Goal: Information Seeking & Learning: Learn about a topic

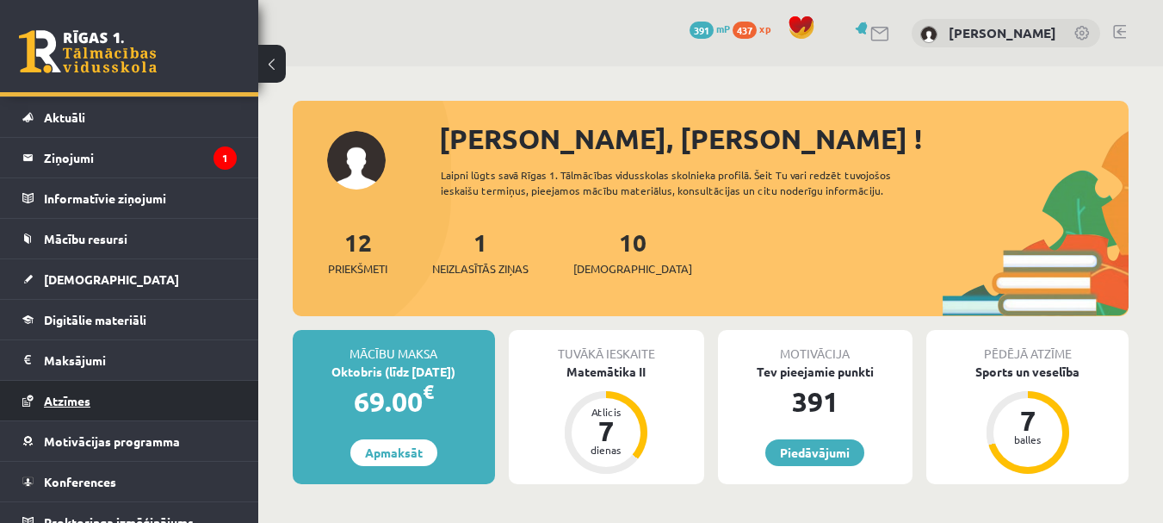
scroll to position [54, 0]
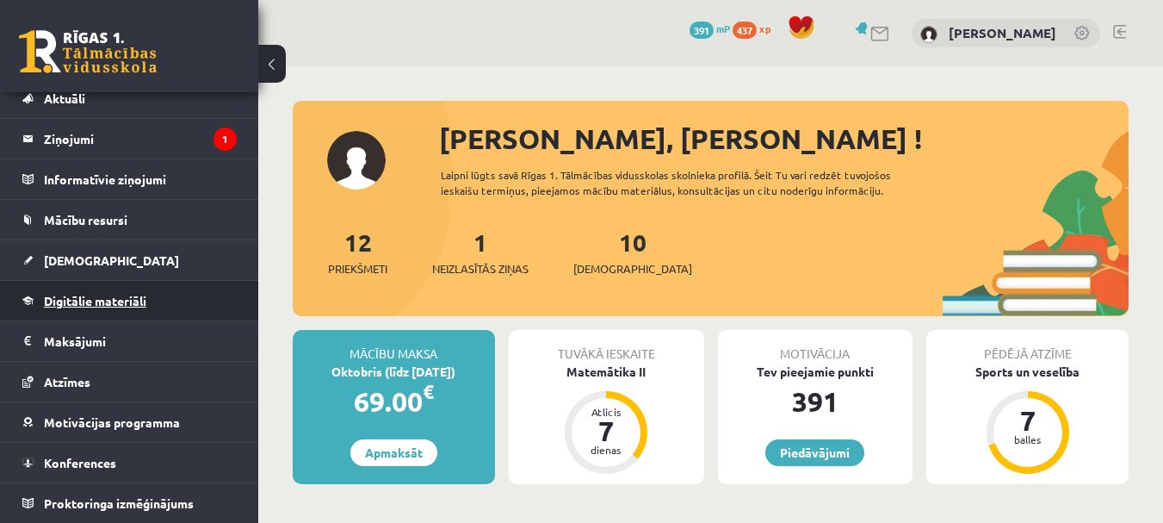
click at [113, 306] on span "Digitālie materiāli" at bounding box center [95, 300] width 102 height 15
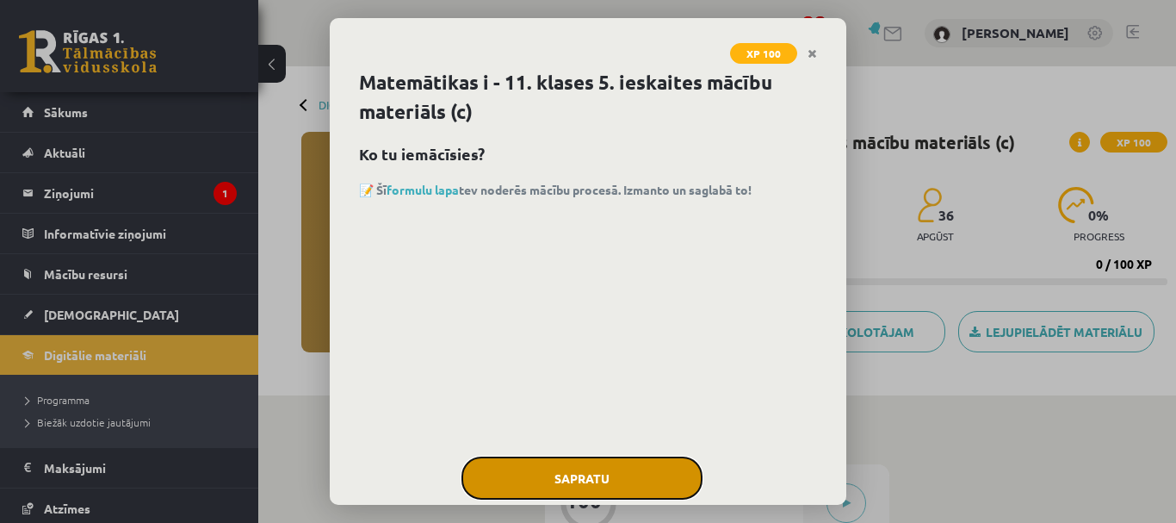
click at [617, 476] on button "Sapratu" at bounding box center [581, 477] width 241 height 43
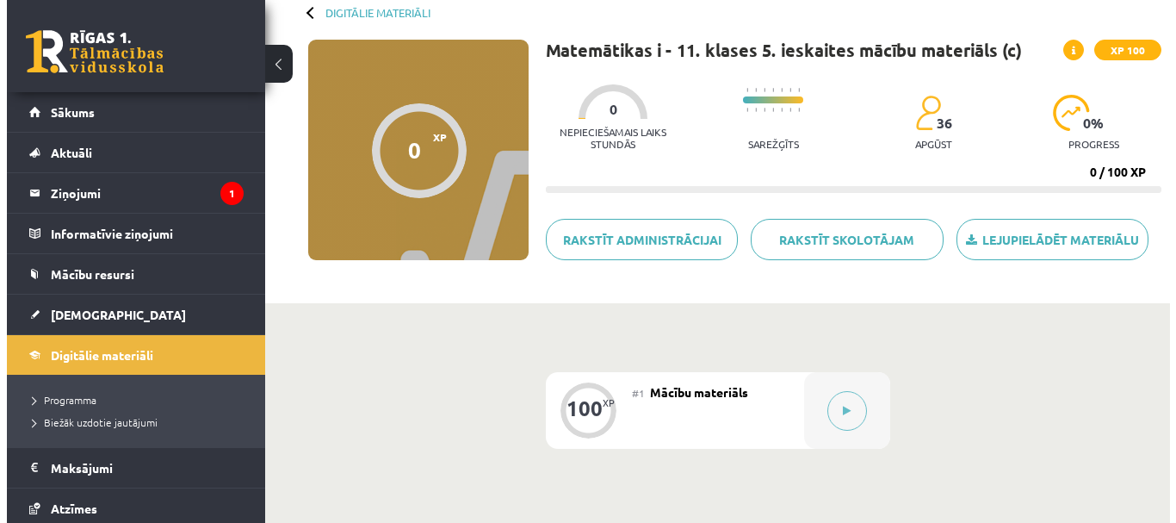
scroll to position [61, 0]
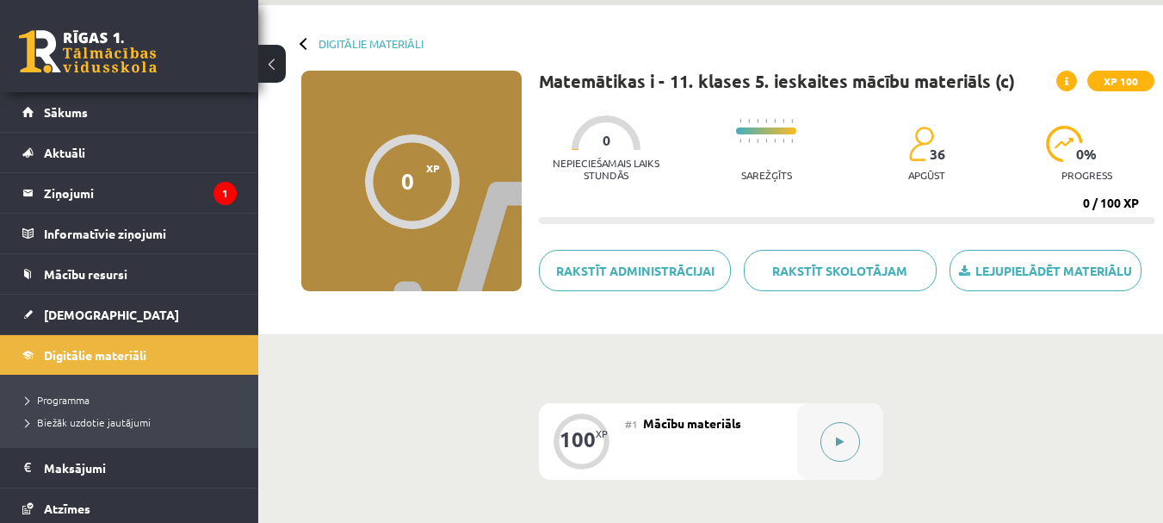
click at [834, 454] on button at bounding box center [840, 442] width 40 height 40
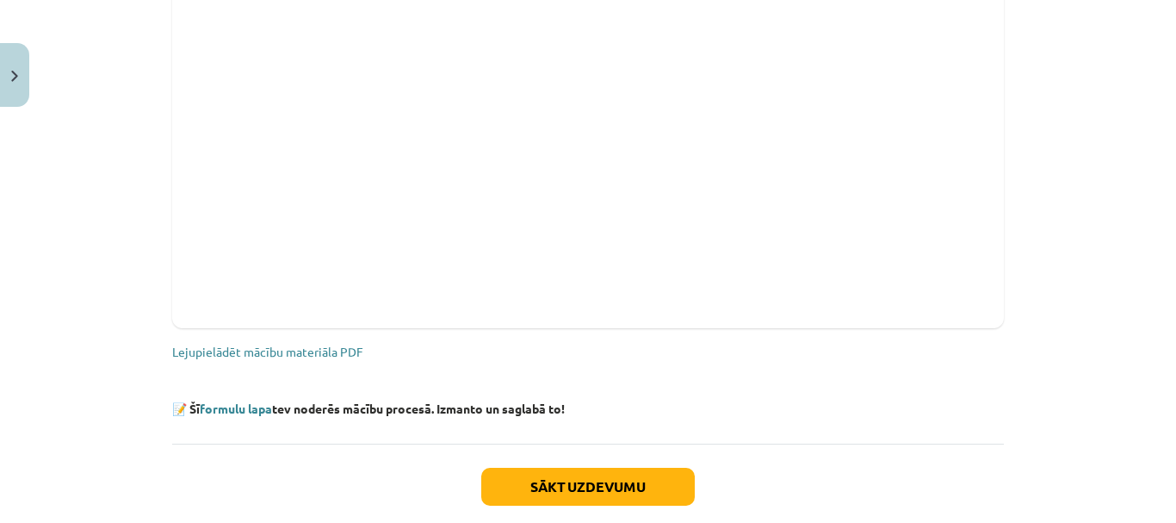
scroll to position [430, 0]
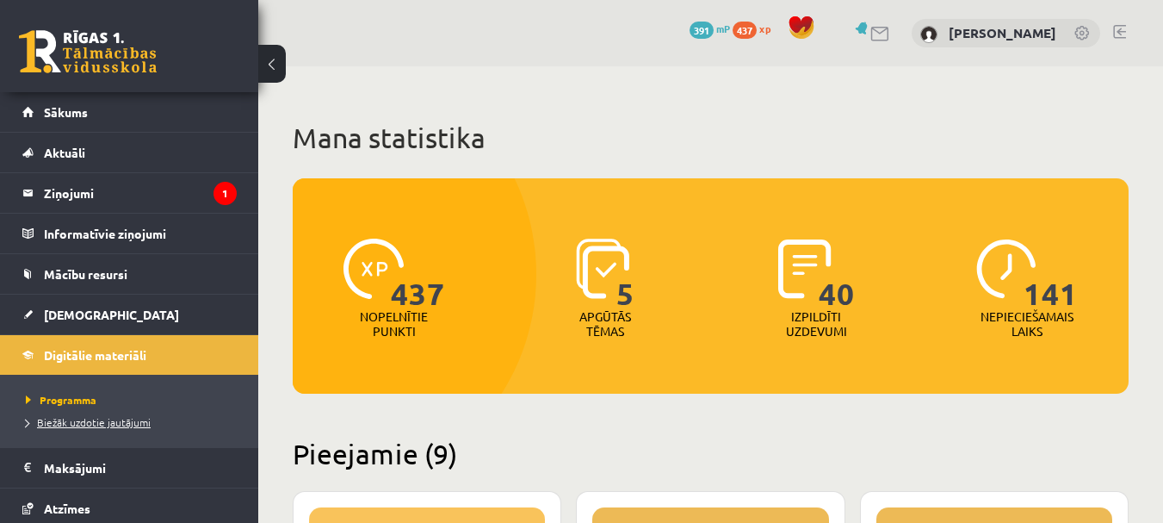
click at [114, 424] on span "Biežāk uzdotie jautājumi" at bounding box center [88, 422] width 125 height 14
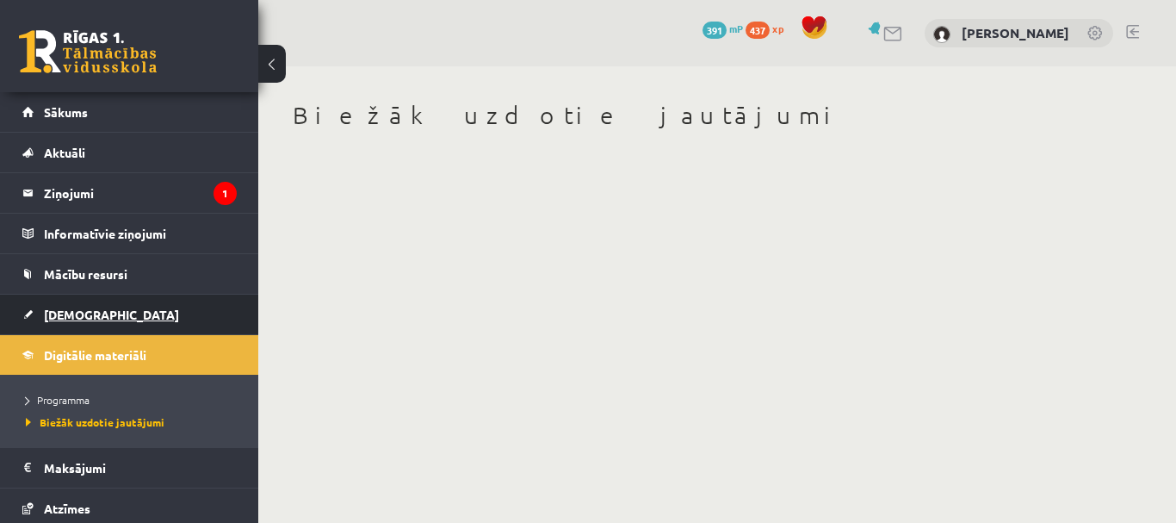
click at [59, 312] on span "[DEMOGRAPHIC_DATA]" at bounding box center [111, 313] width 135 height 15
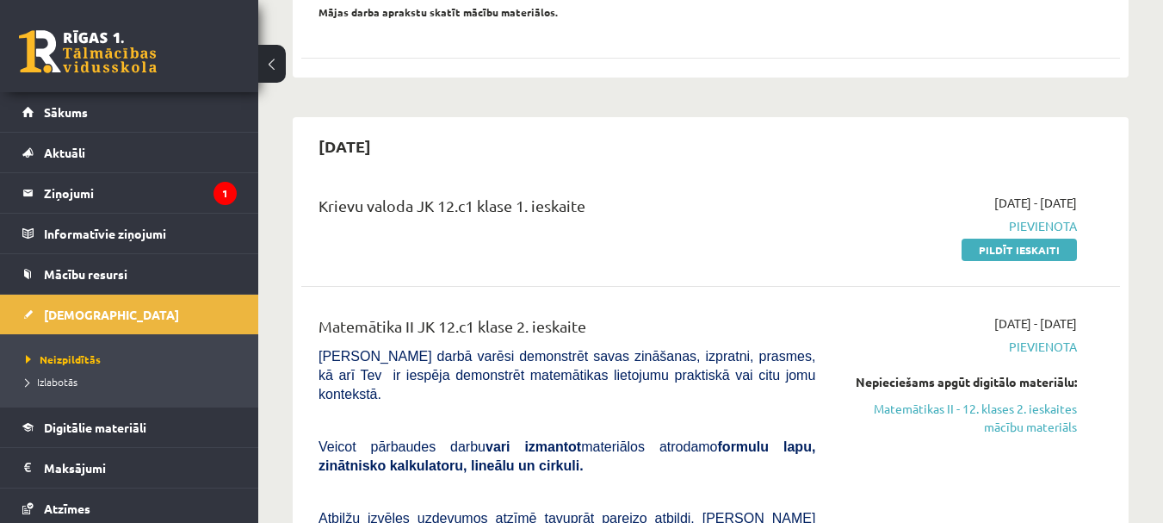
scroll to position [344, 0]
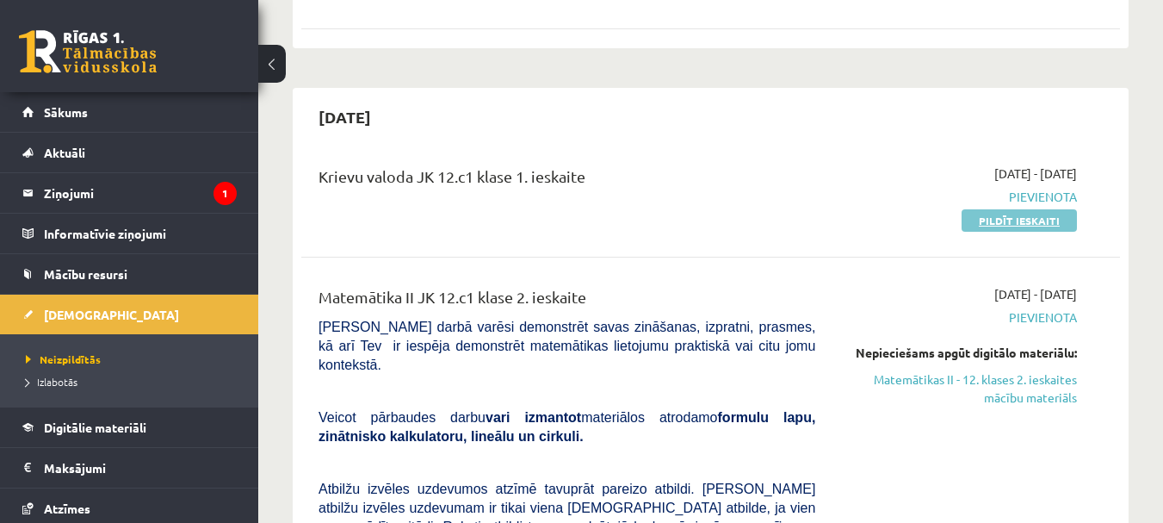
click at [991, 223] on link "Pildīt ieskaiti" at bounding box center [1019, 220] width 115 height 22
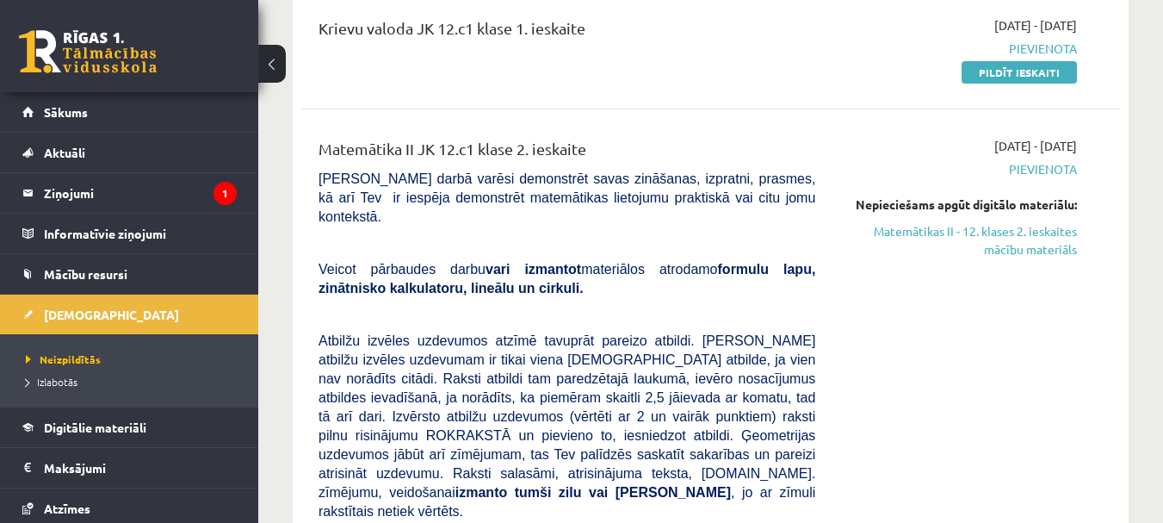
scroll to position [516, 0]
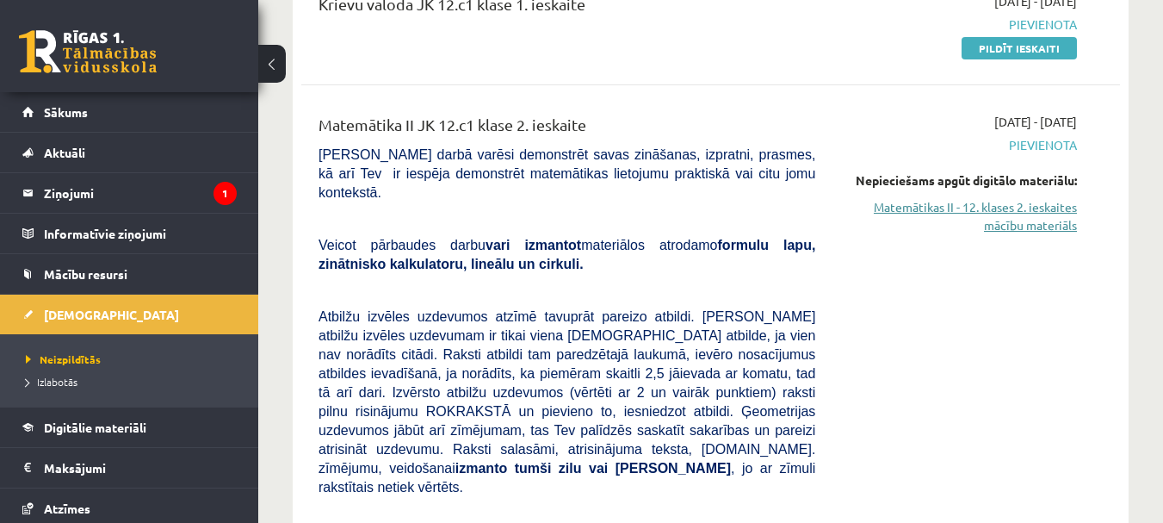
click at [943, 203] on link "Matemātikas II - 12. klases 2. ieskaites mācību materiāls" at bounding box center [959, 216] width 236 height 36
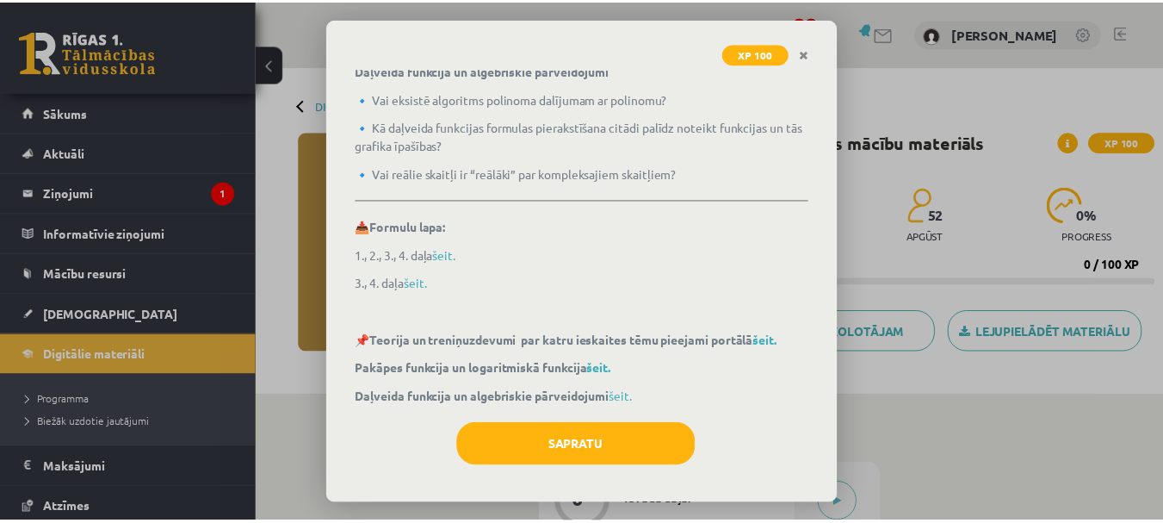
scroll to position [528, 0]
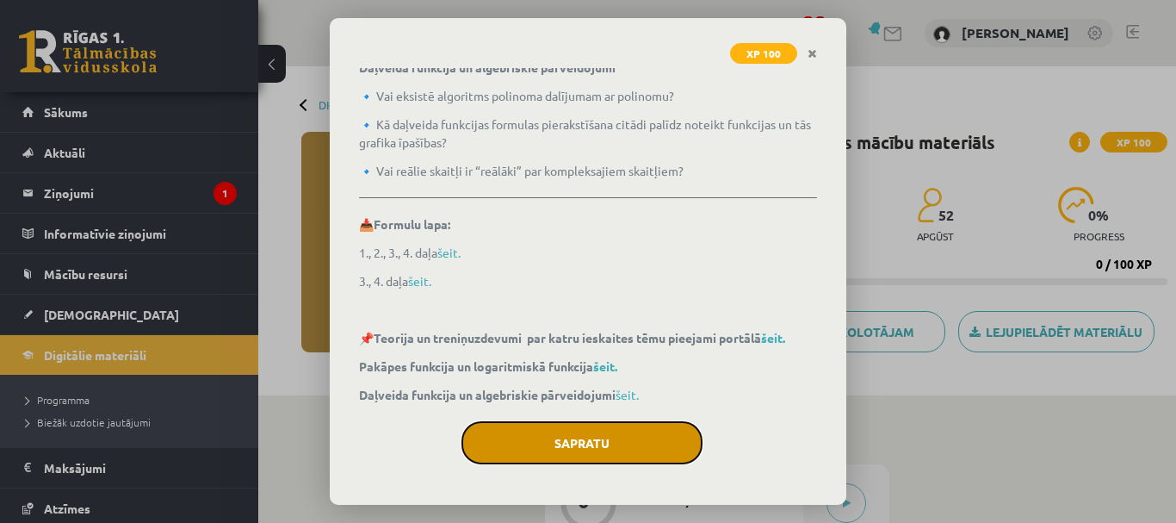
click at [569, 430] on button "Sapratu" at bounding box center [581, 442] width 241 height 43
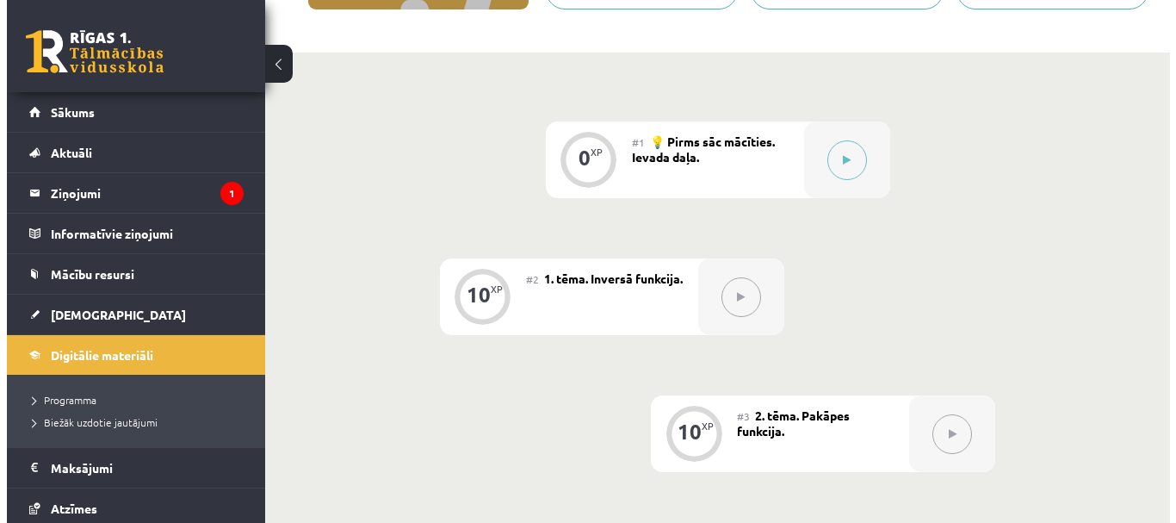
scroll to position [344, 0]
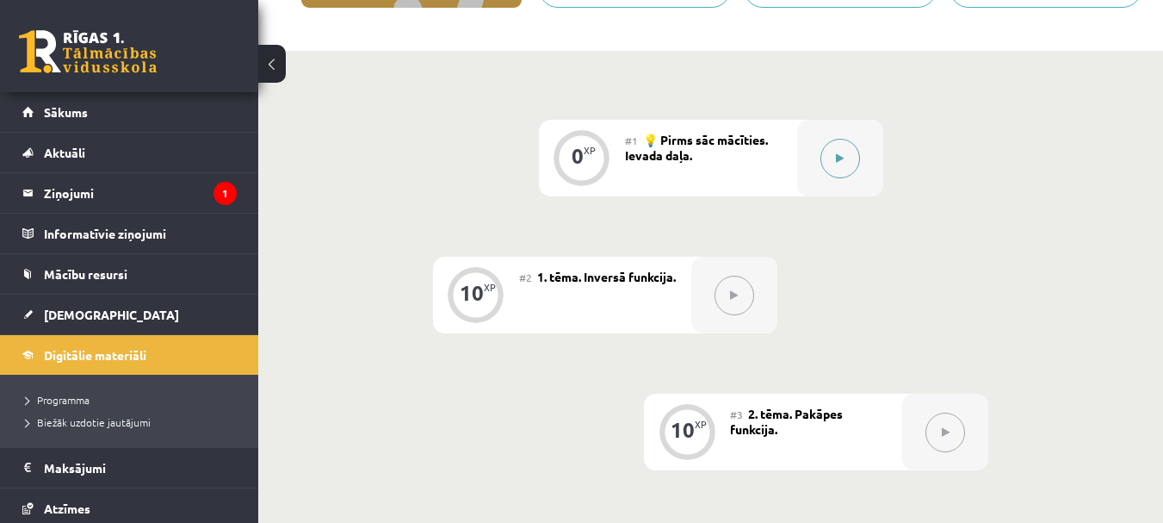
click at [812, 160] on div at bounding box center [840, 158] width 86 height 77
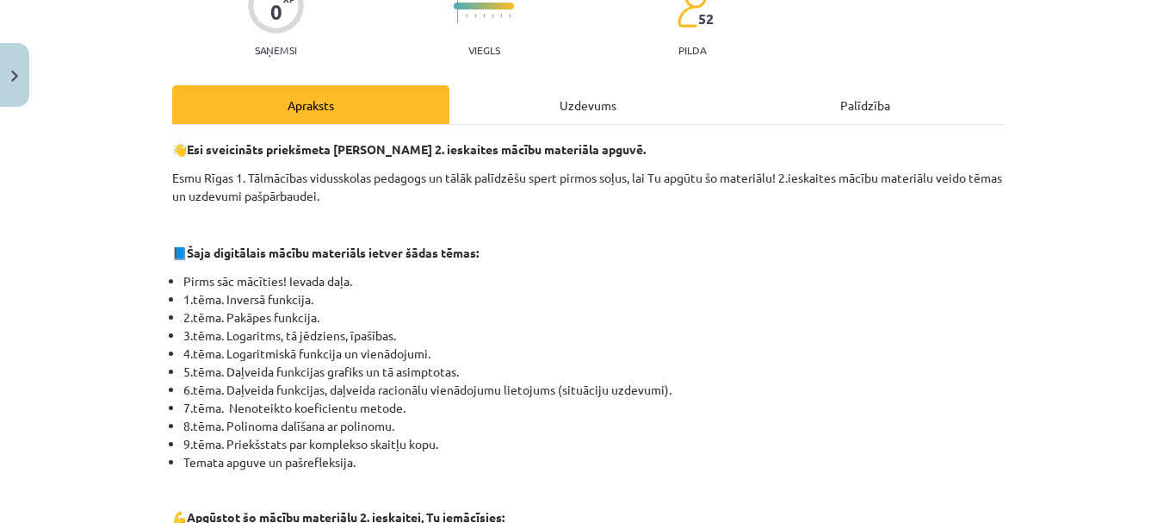
scroll to position [0, 0]
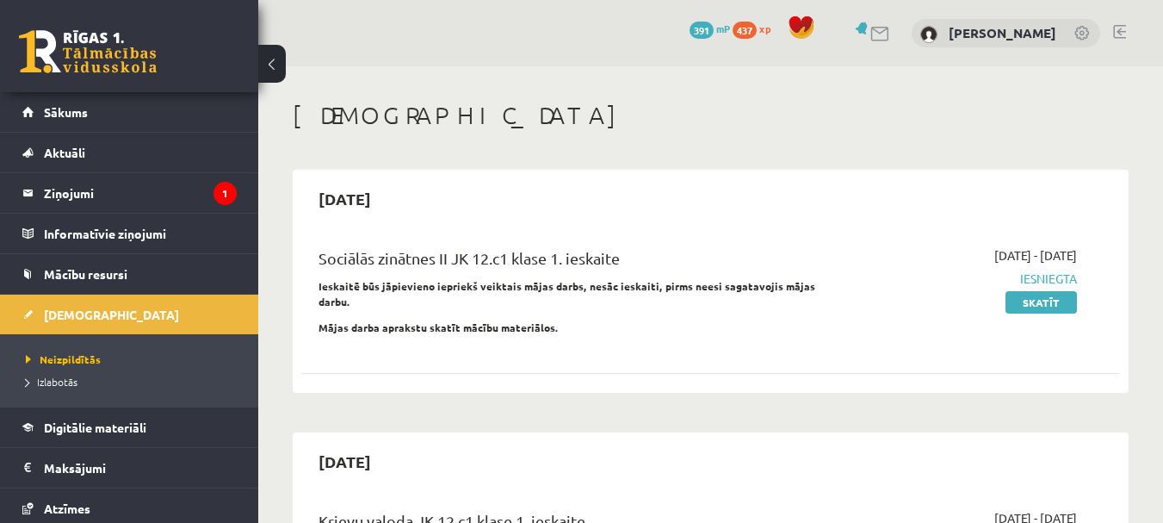
scroll to position [514, 0]
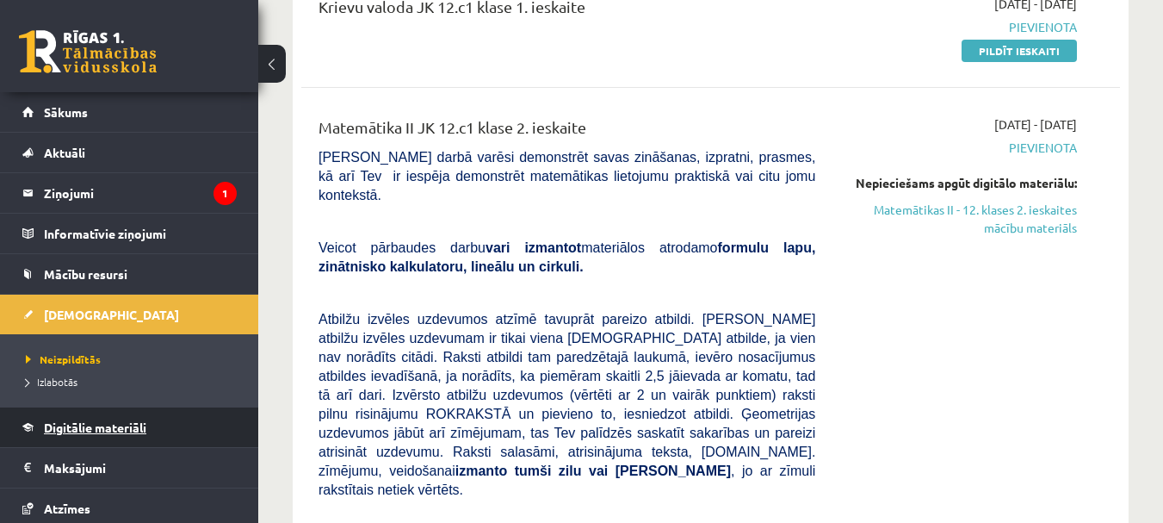
click at [114, 425] on span "Digitālie materiāli" at bounding box center [95, 426] width 102 height 15
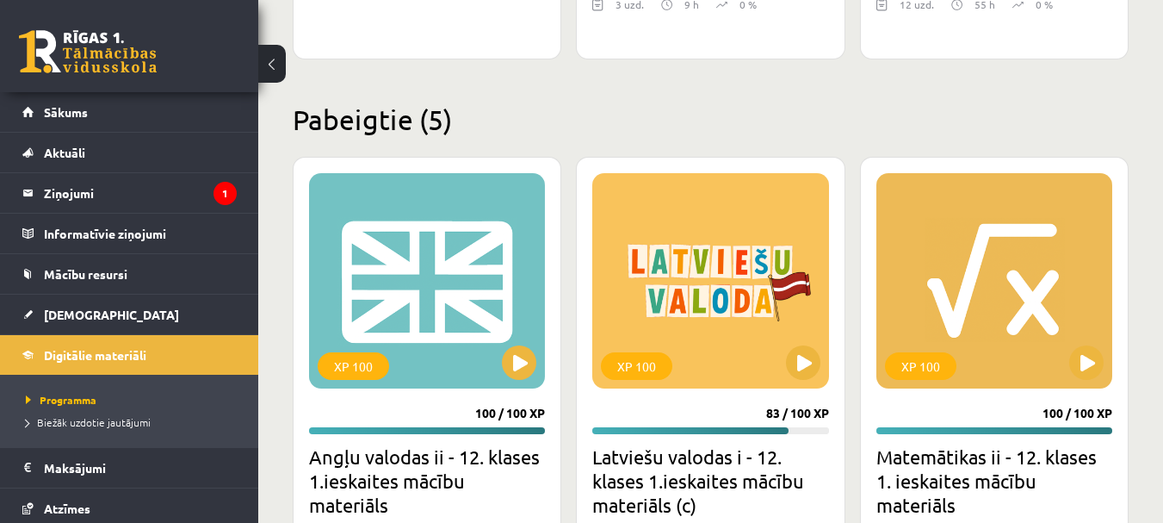
scroll to position [1964, 0]
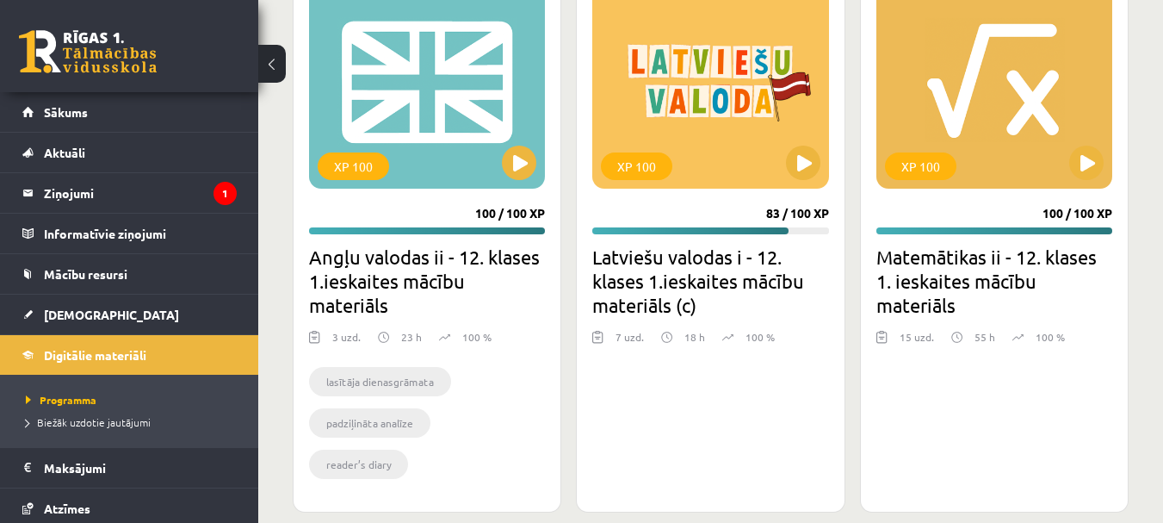
click at [942, 267] on h2 "Matemātikas ii - 12. klases 1. ieskaites mācību materiāls" at bounding box center [994, 280] width 236 height 72
click at [950, 146] on div "XP 100" at bounding box center [994, 80] width 236 height 215
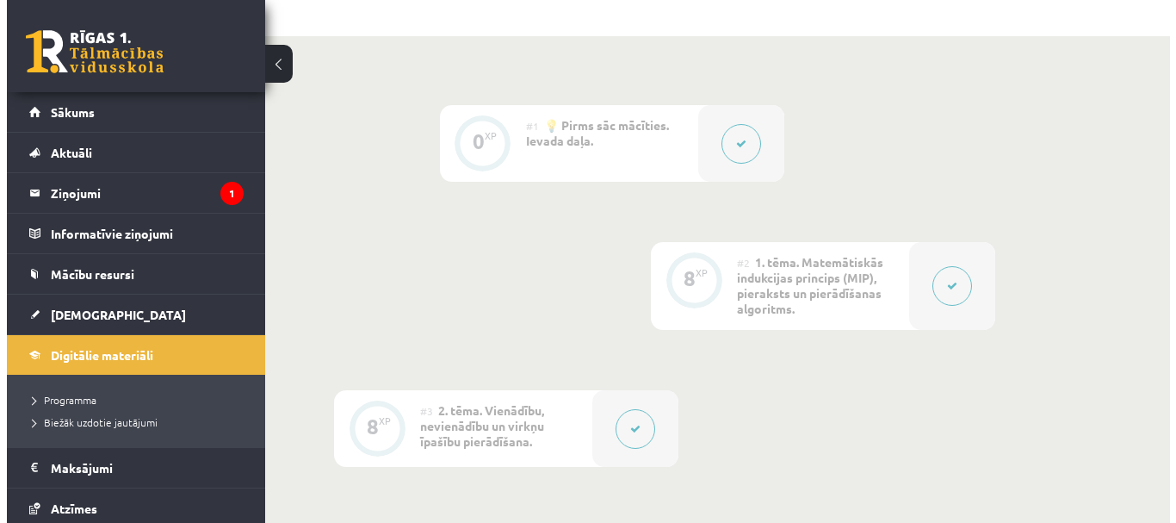
scroll to position [429, 0]
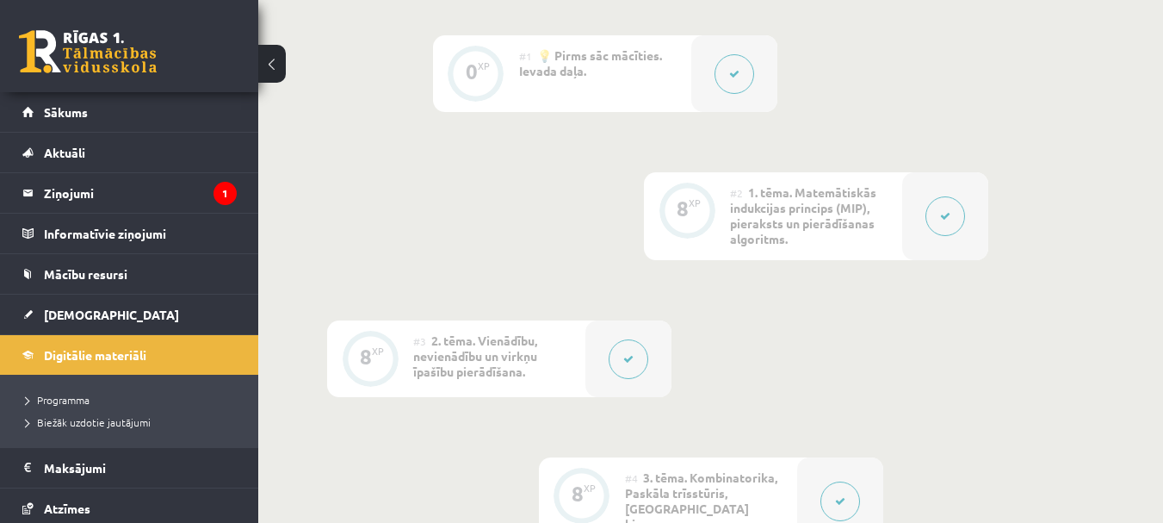
click at [938, 229] on button at bounding box center [945, 216] width 40 height 40
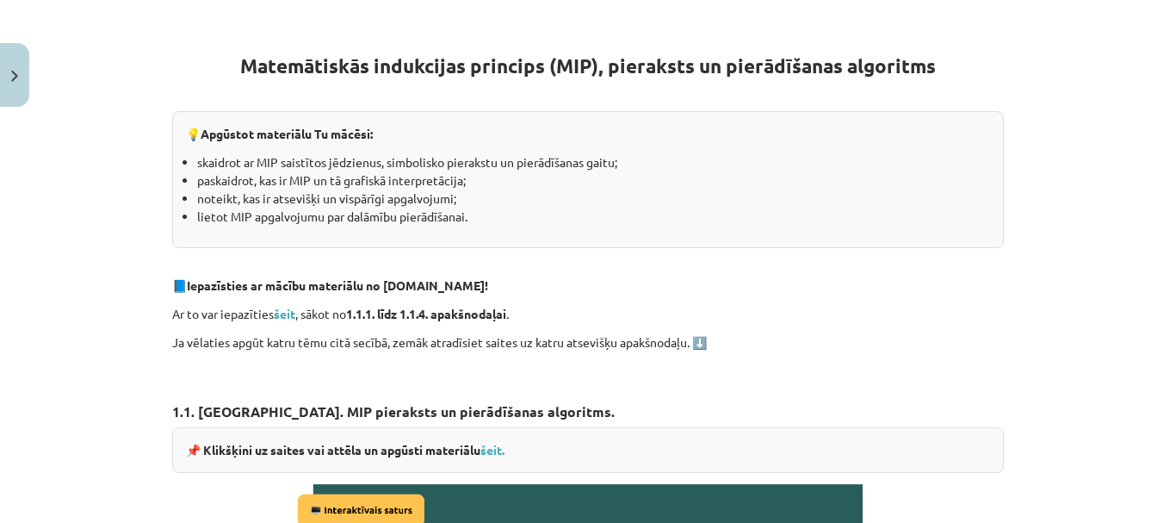
scroll to position [689, 0]
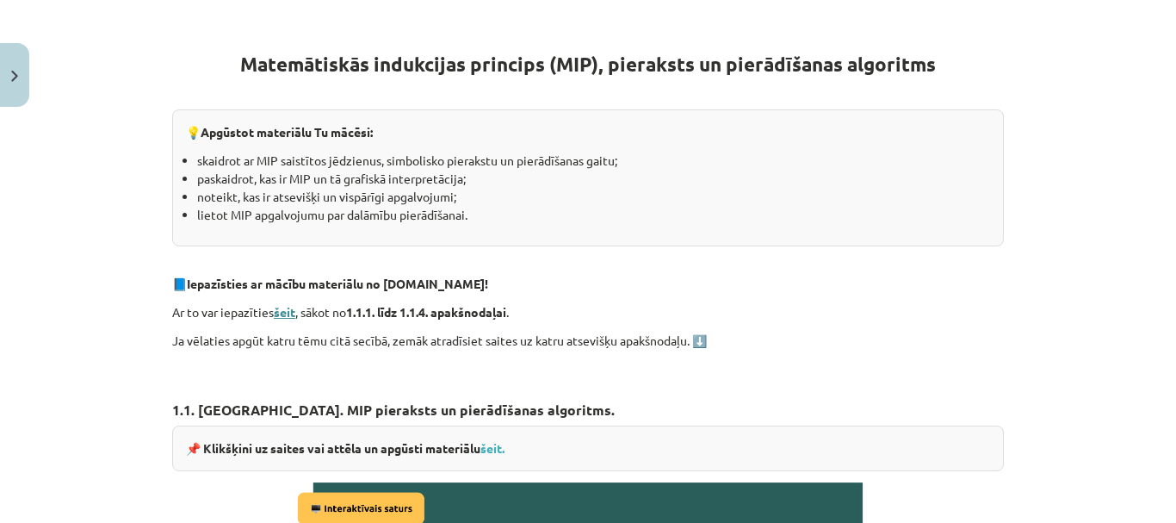
click at [278, 307] on strong "šeit" at bounding box center [285, 311] width 22 height 15
